Goal: Information Seeking & Learning: Learn about a topic

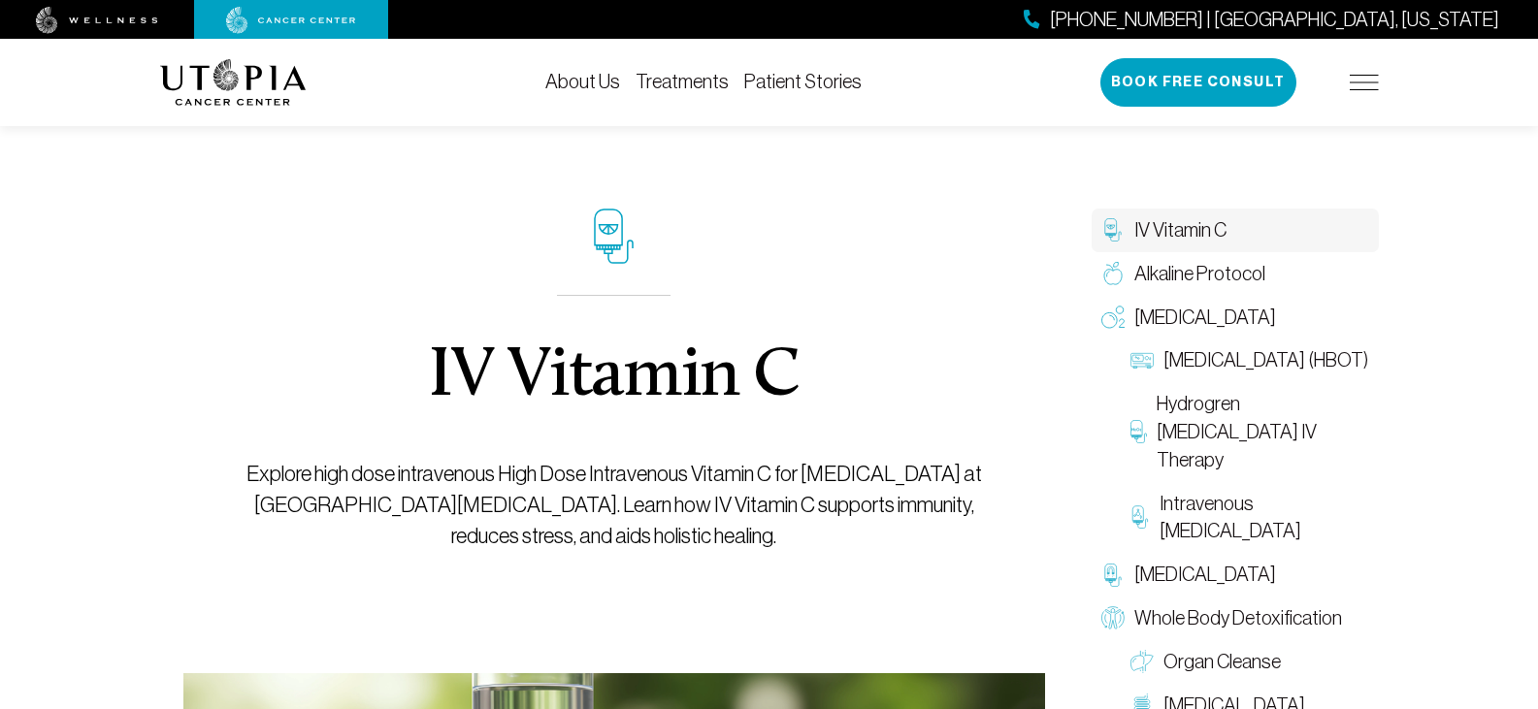
click at [809, 256] on div "IV Vitamin C Explore high dose intravenous High Dose Intravenous Vitamin C for …" at bounding box center [613, 380] width 773 height 586
click at [1060, 320] on div "IV Vitamin C Explore high dose intravenous High Dose Intravenous Vitamin C for …" at bounding box center [614, 615] width 908 height 1056
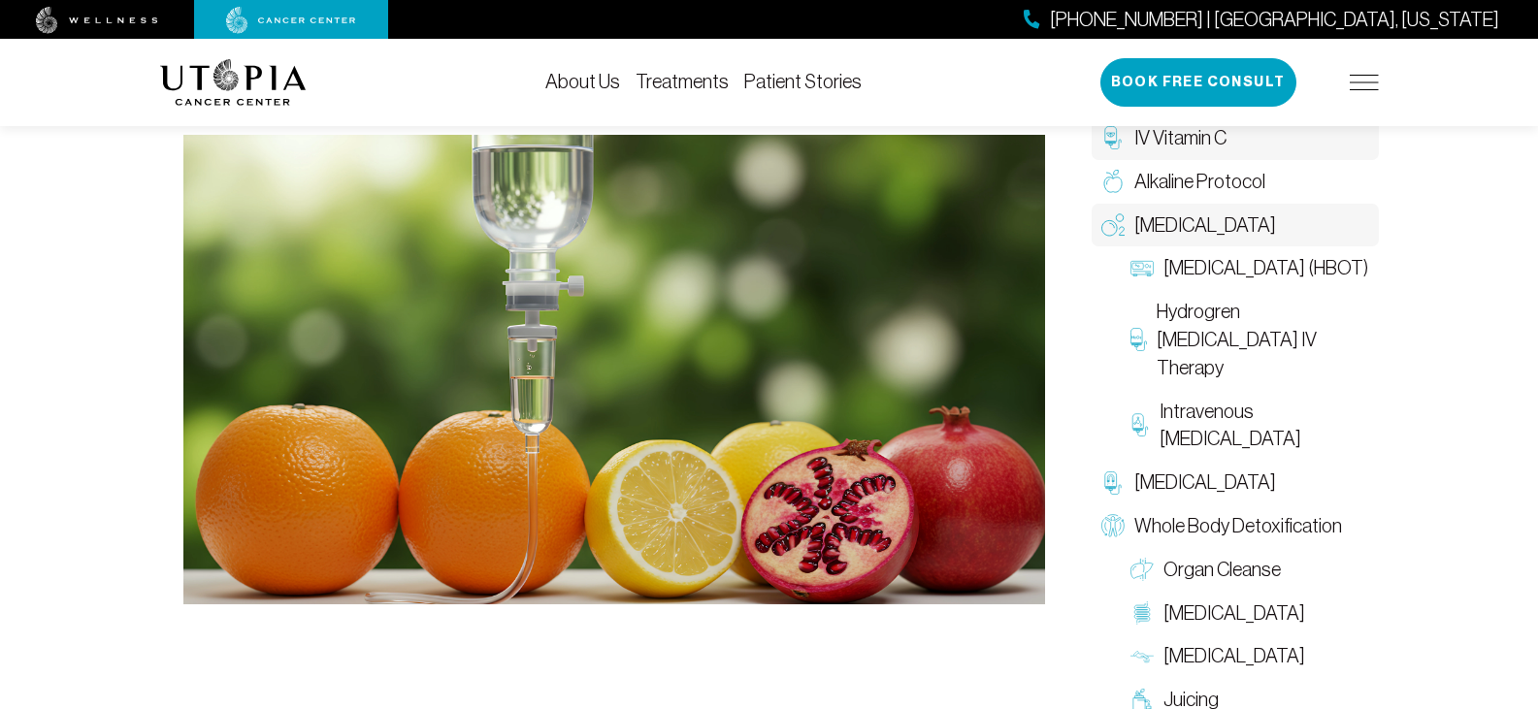
scroll to position [582, 0]
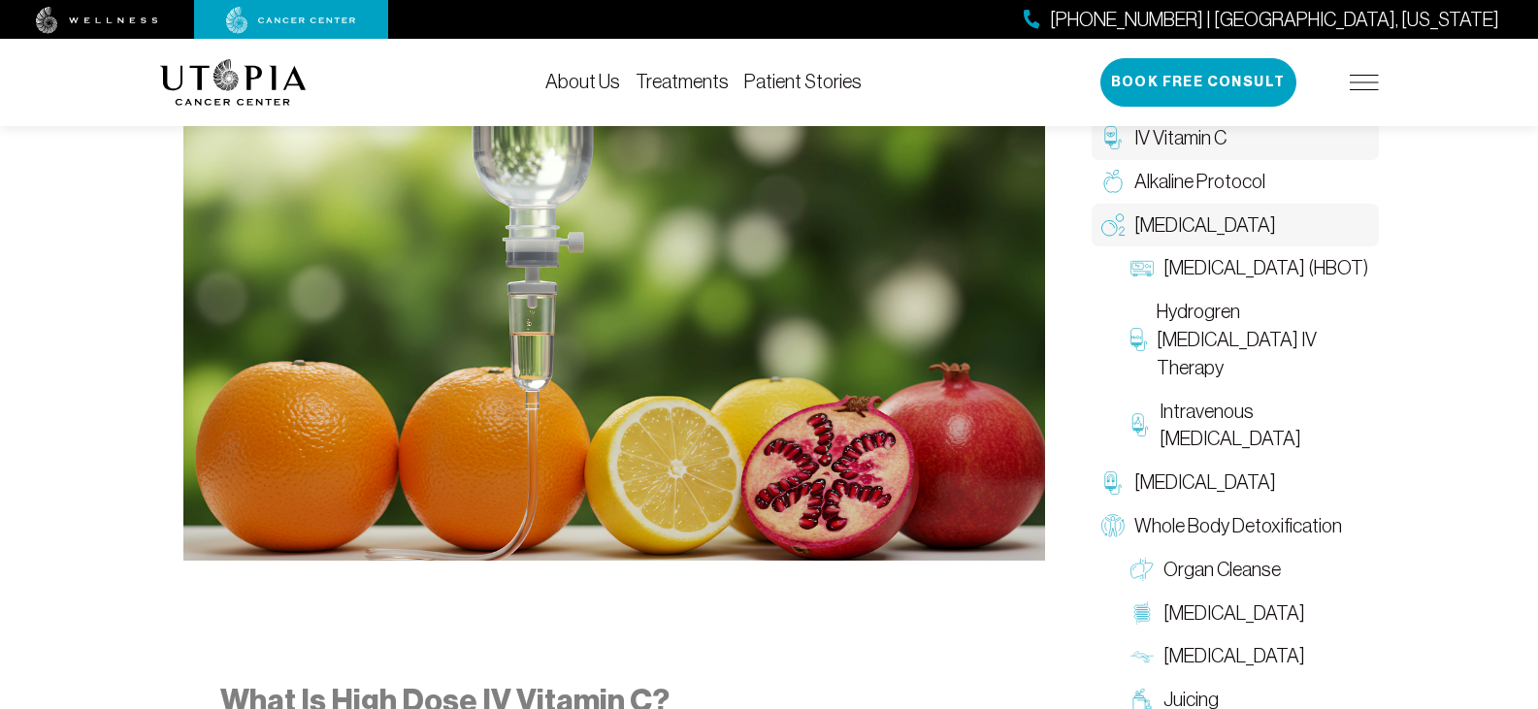
click at [1155, 224] on span "[MEDICAL_DATA]" at bounding box center [1205, 226] width 142 height 28
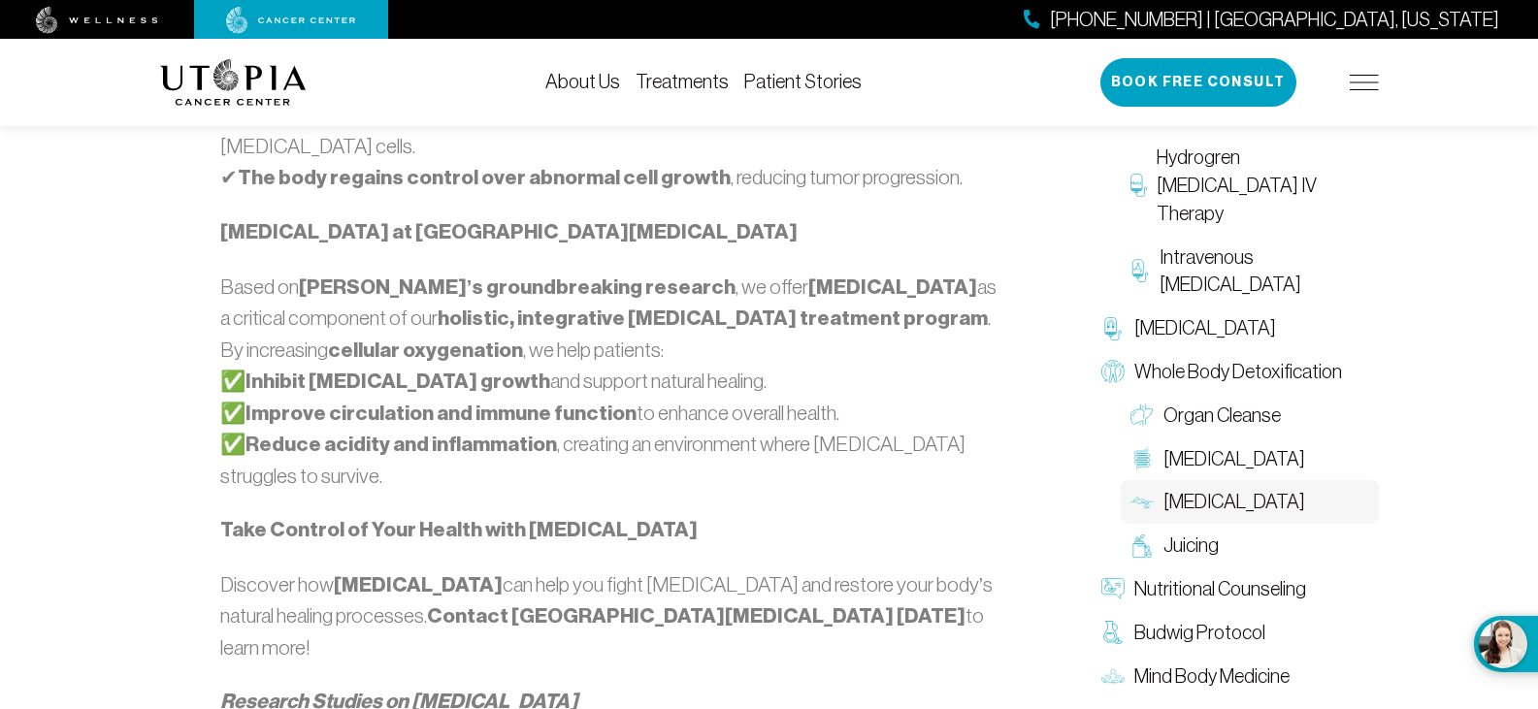
scroll to position [1843, 0]
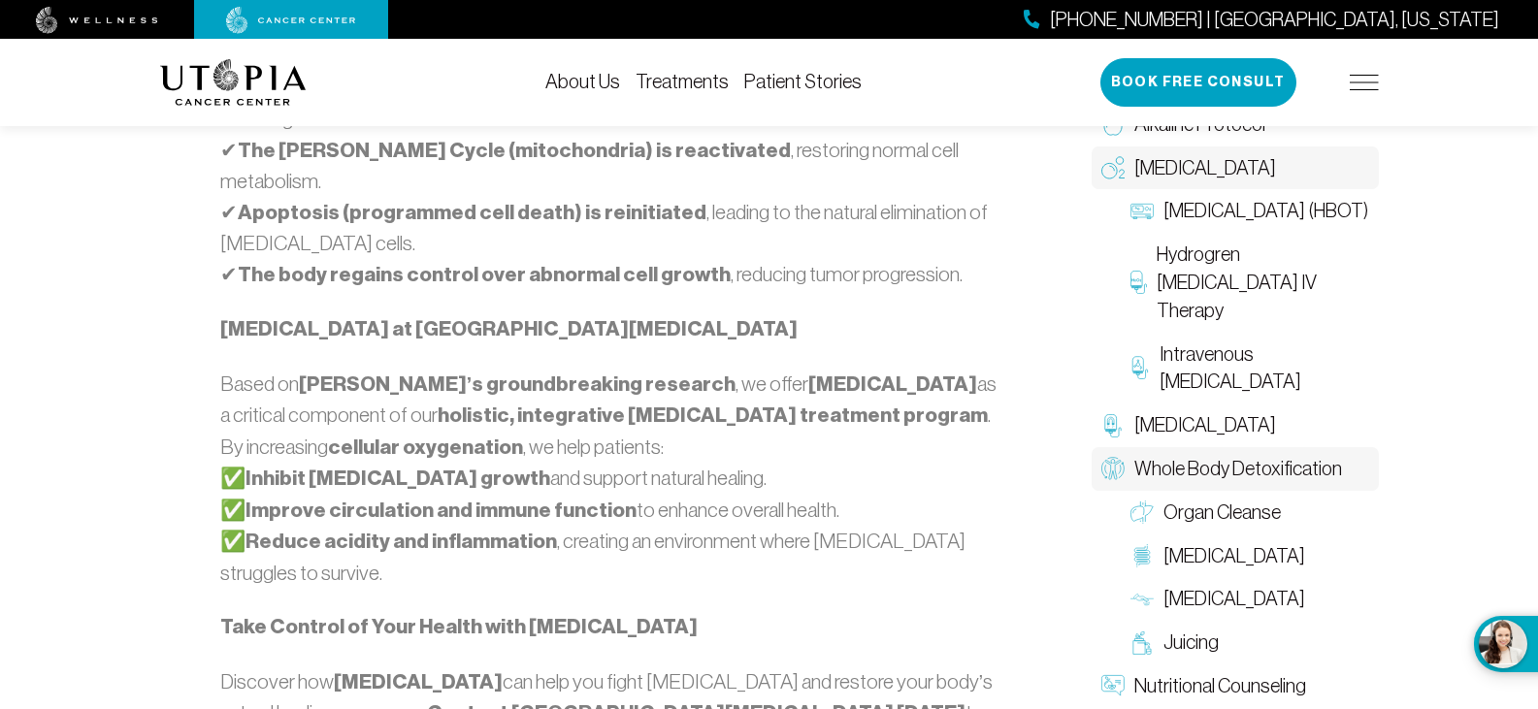
click at [1162, 454] on span "Whole Body Detoxification" at bounding box center [1238, 468] width 208 height 28
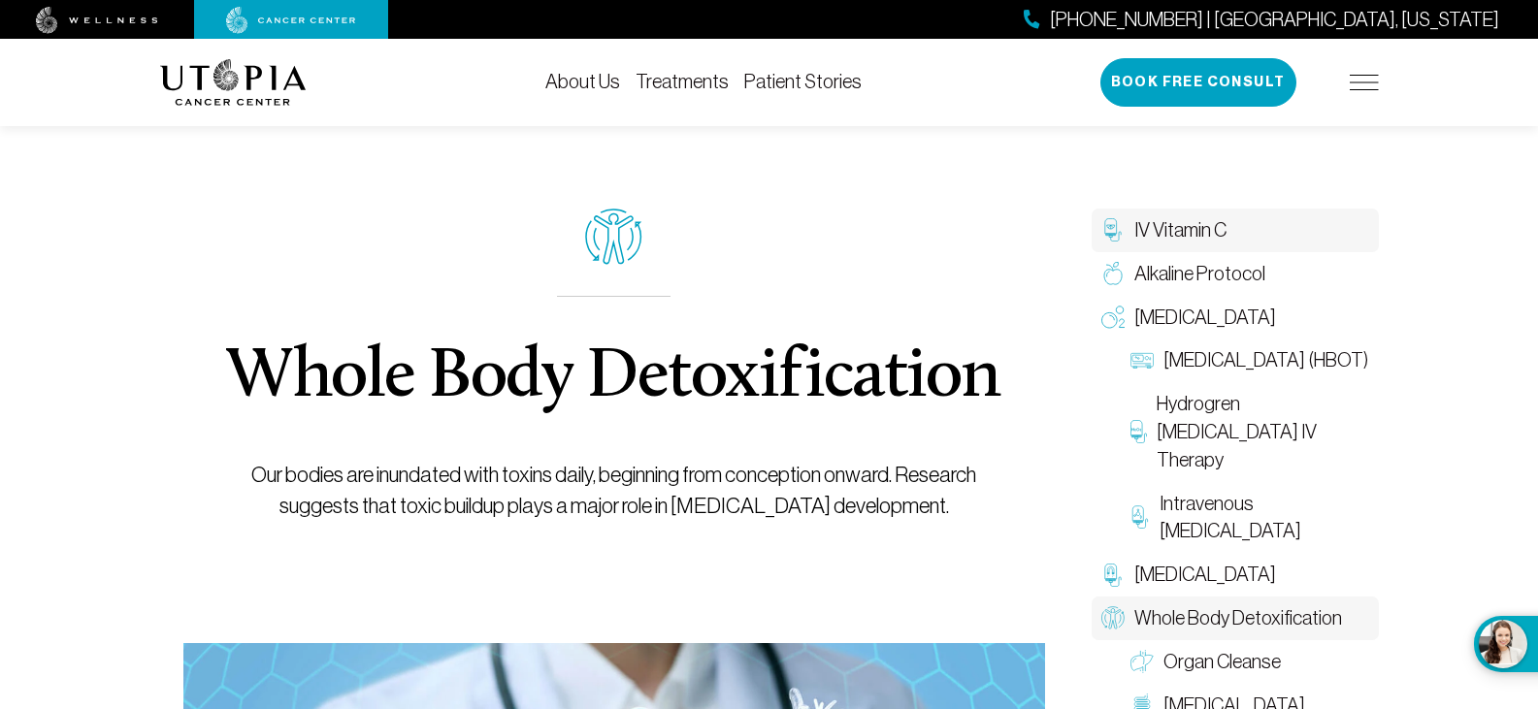
click at [1190, 231] on span "IV Vitamin C" at bounding box center [1180, 230] width 92 height 28
